Goal: Book appointment/travel/reservation

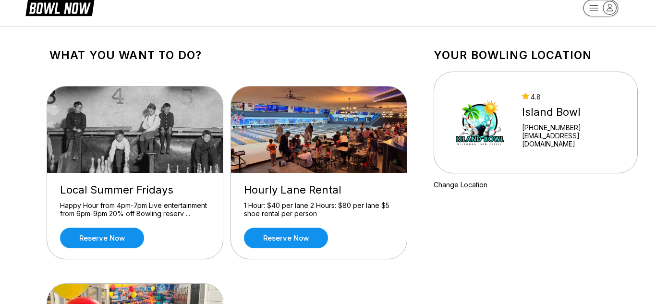
scroll to position [16, 0]
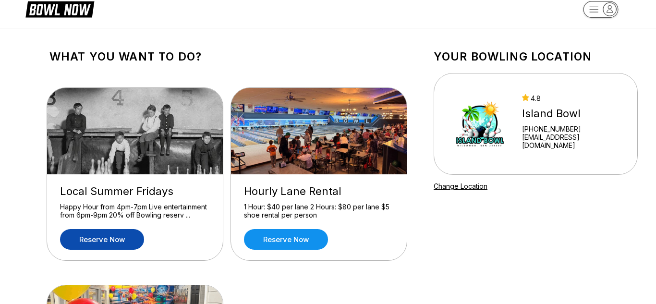
click at [89, 238] on link "Reserve now" at bounding box center [102, 239] width 84 height 21
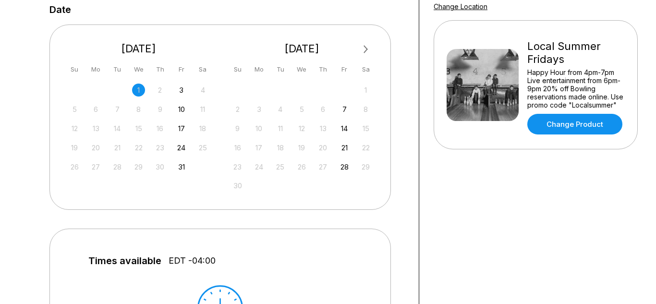
scroll to position [207, 0]
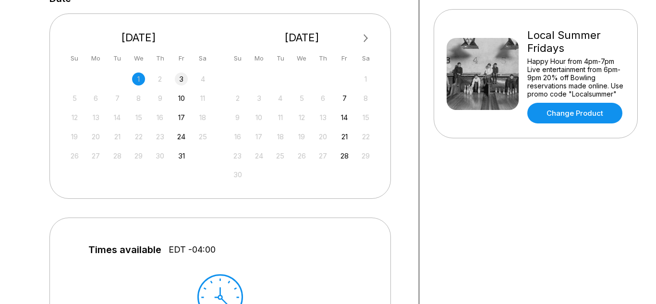
click at [180, 78] on div "3" at bounding box center [181, 78] width 13 height 13
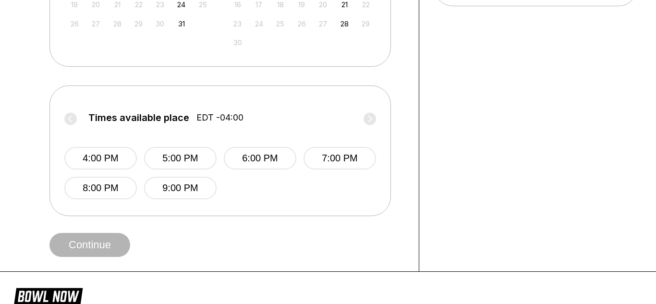
scroll to position [343, 0]
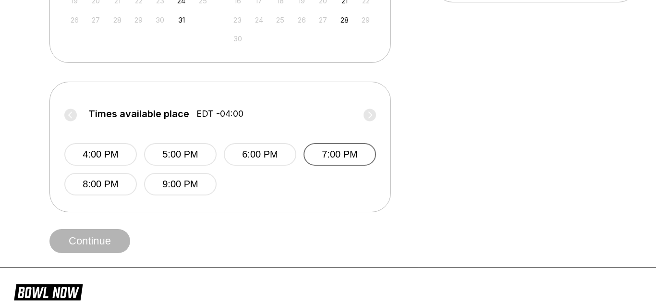
click at [319, 157] on button "7:00 PM" at bounding box center [339, 154] width 72 height 23
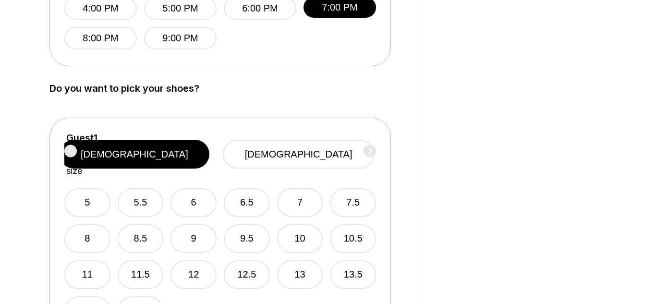
scroll to position [517, 0]
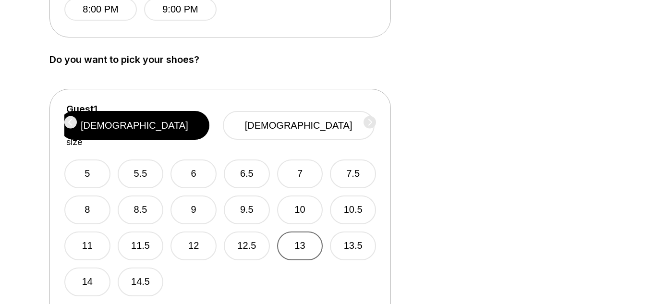
click at [306, 231] on button "13" at bounding box center [300, 245] width 46 height 29
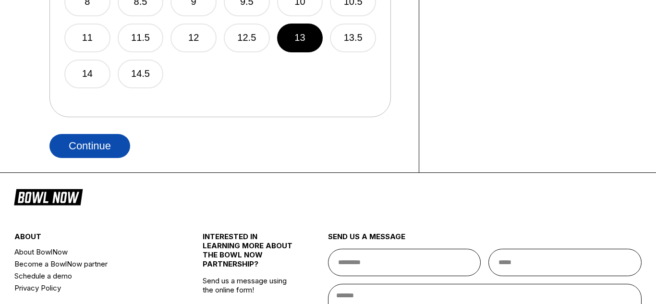
click at [107, 142] on button "Continue" at bounding box center [89, 146] width 81 height 24
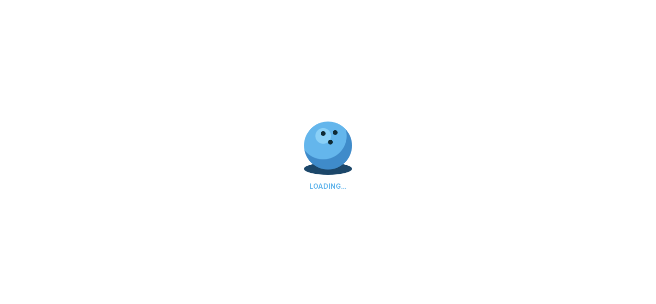
select select "**"
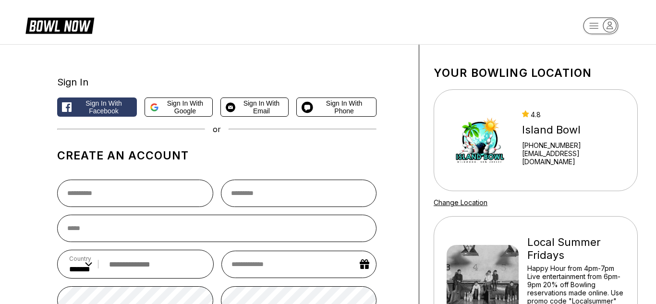
scroll to position [16, 0]
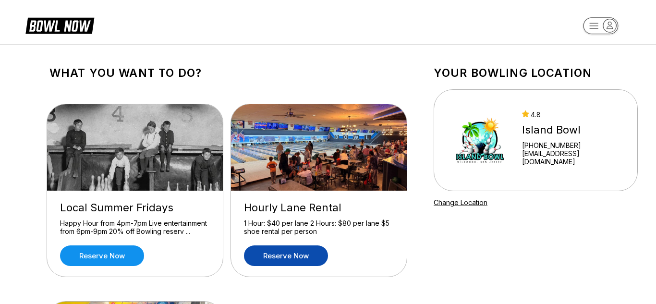
click at [293, 254] on link "Reserve now" at bounding box center [286, 255] width 84 height 21
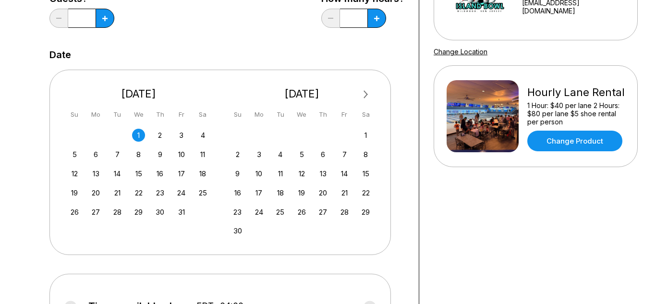
scroll to position [156, 0]
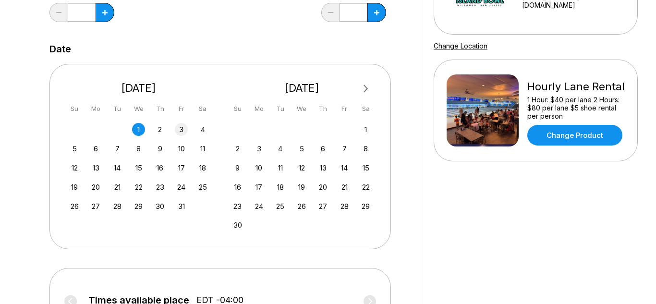
click at [179, 130] on div "3" at bounding box center [181, 129] width 13 height 13
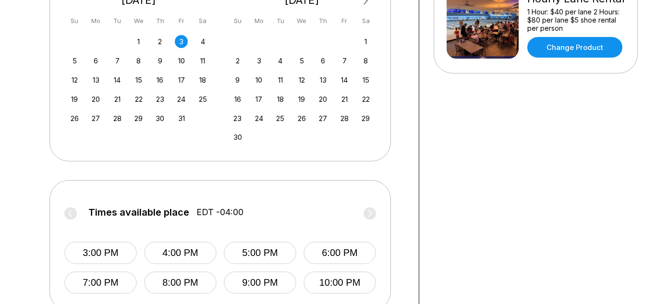
scroll to position [277, 0]
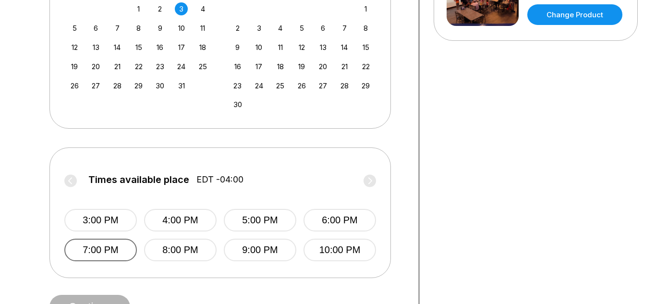
click at [111, 249] on button "7:00 PM" at bounding box center [100, 250] width 72 height 23
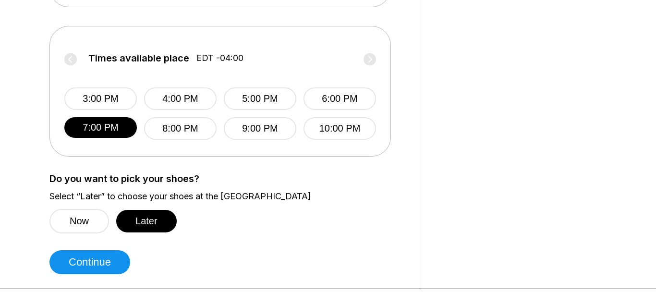
scroll to position [454, 0]
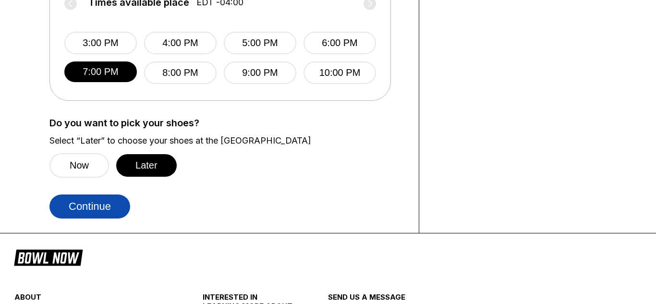
click at [110, 204] on button "Continue" at bounding box center [89, 206] width 81 height 24
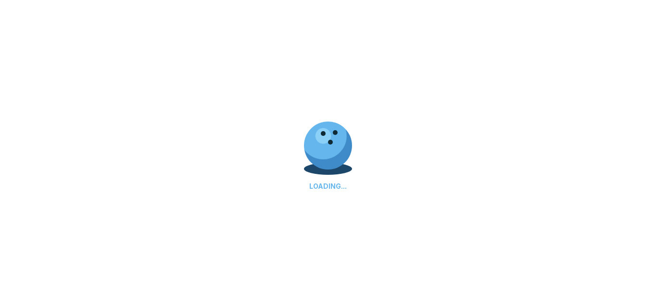
select select "**"
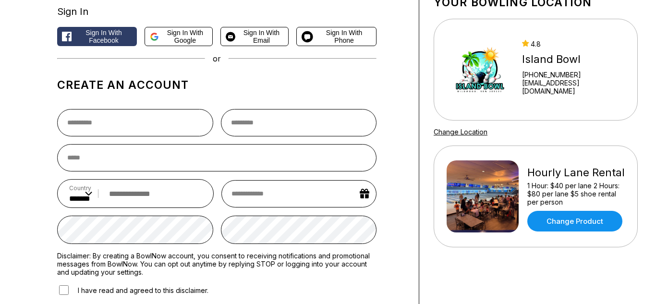
scroll to position [66, 0]
